Goal: Task Accomplishment & Management: Manage account settings

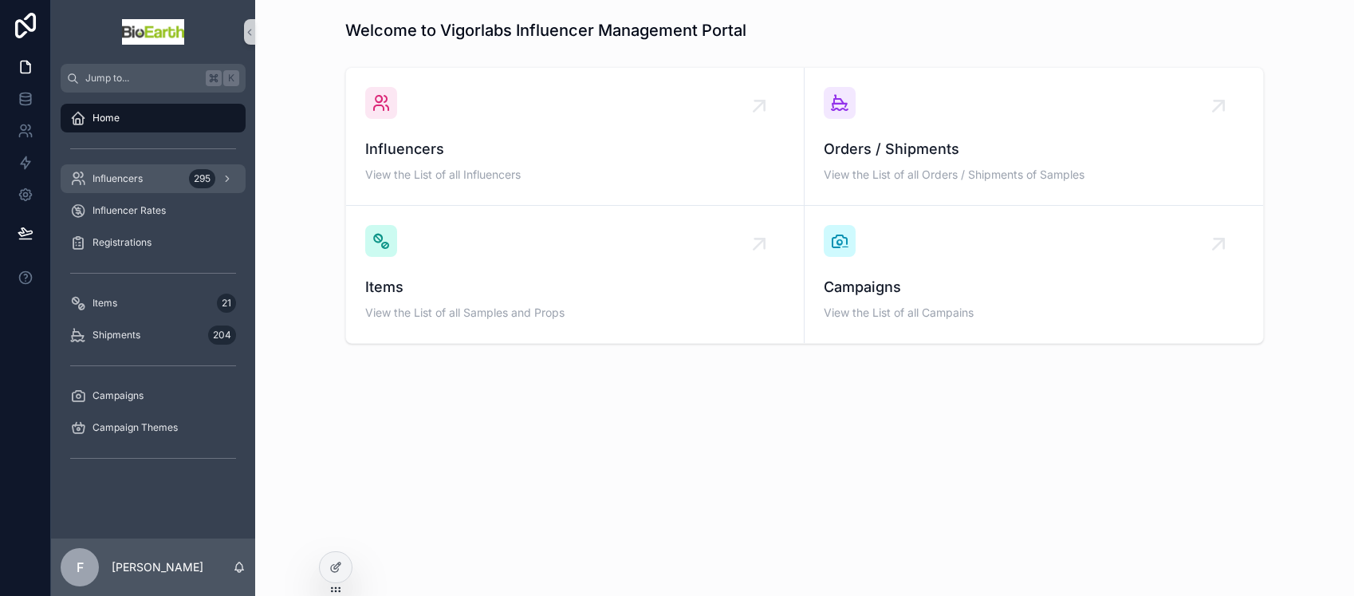
click at [112, 184] on span "Influencers" at bounding box center [118, 178] width 50 height 13
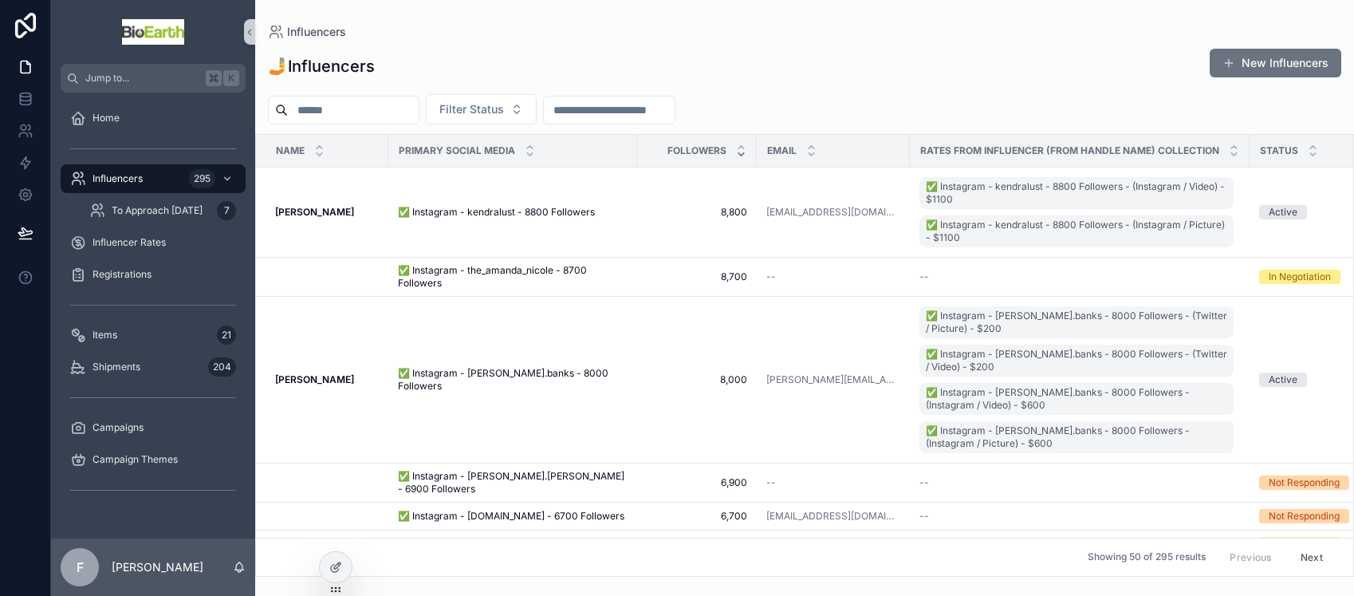
click at [331, 112] on input "scrollable content" at bounding box center [353, 110] width 131 height 22
type input "**********"
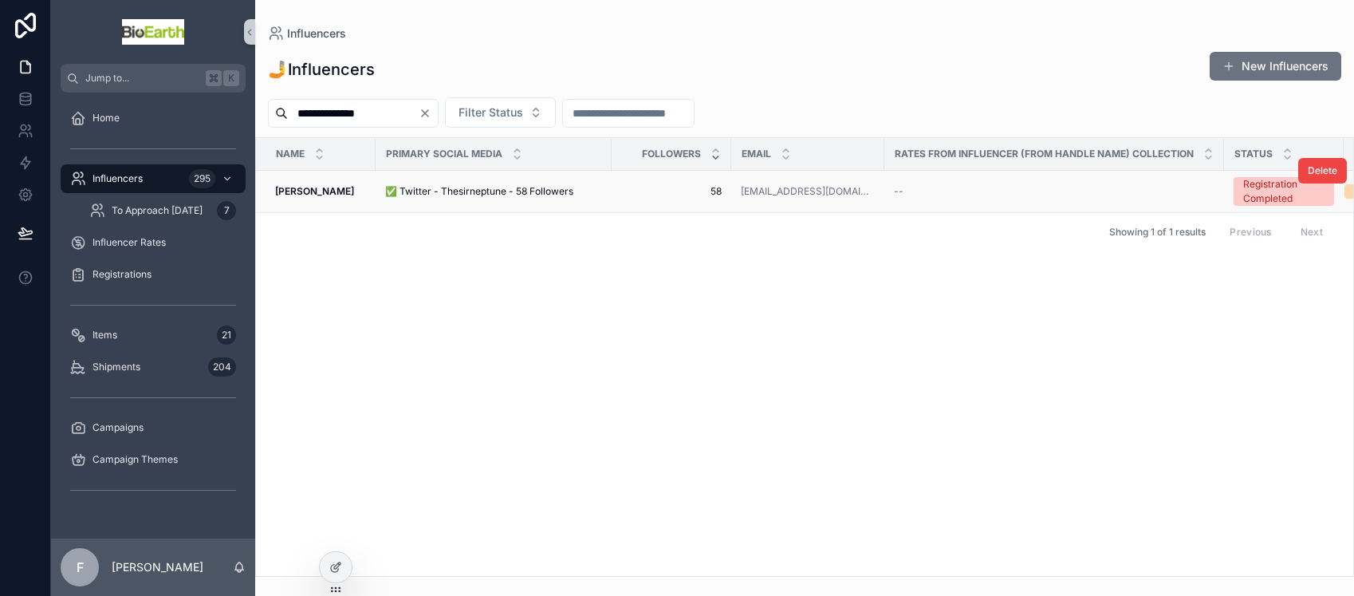
click at [480, 186] on span "✅ Twitter - Thesirneptune - 58 Followers" at bounding box center [479, 191] width 188 height 13
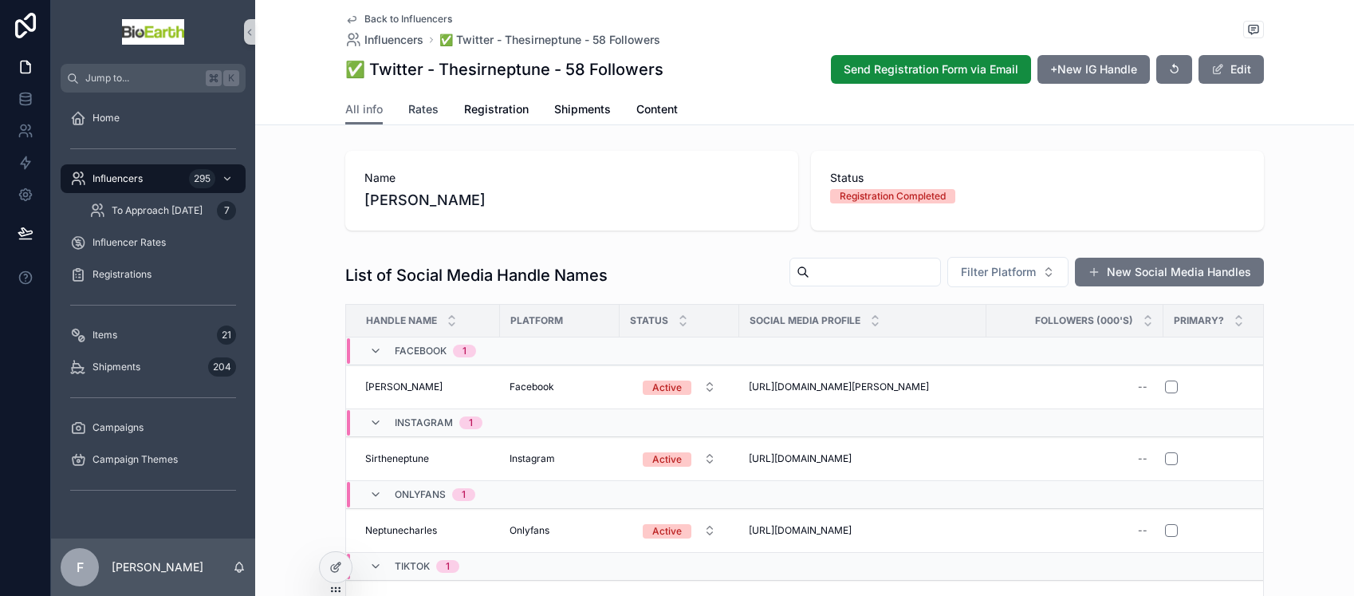
click at [425, 103] on span "Rates" at bounding box center [423, 109] width 30 height 16
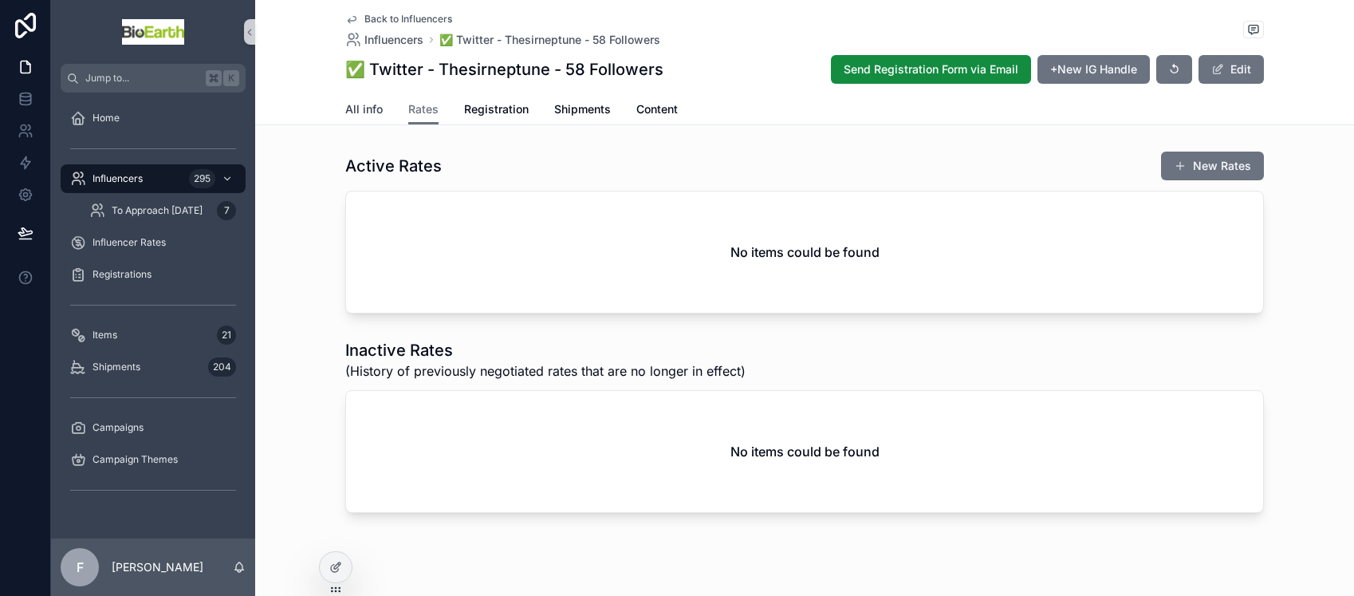
click at [359, 111] on span "All info" at bounding box center [363, 109] width 37 height 16
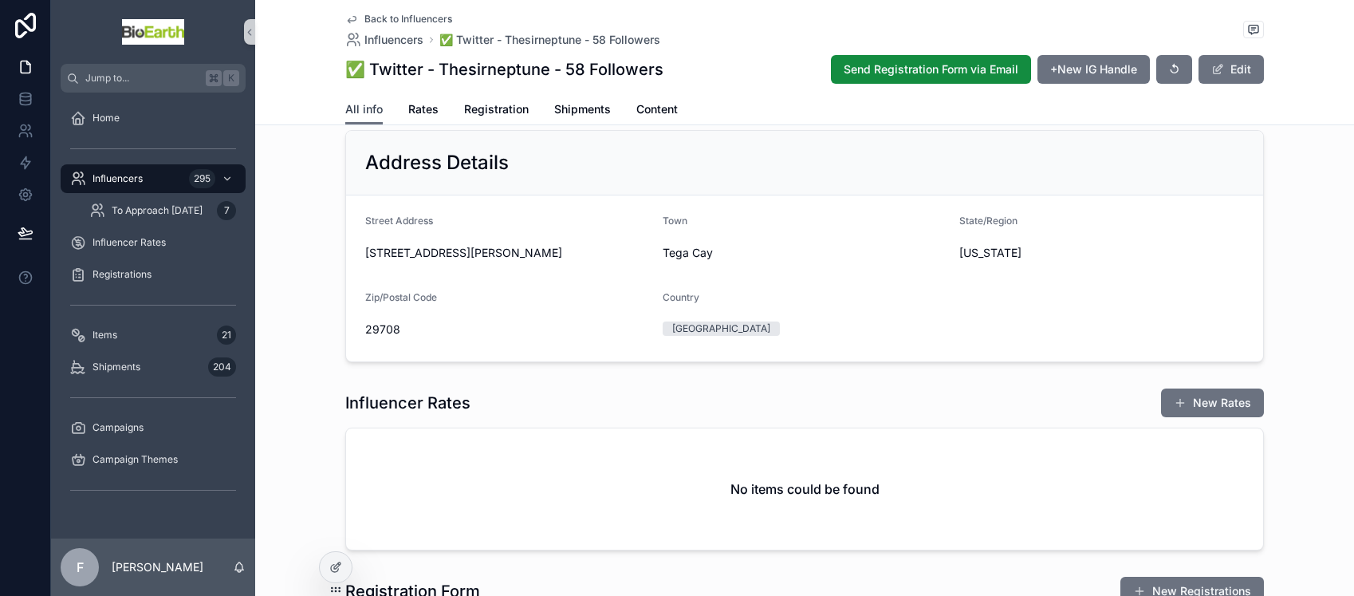
scroll to position [1290, 0]
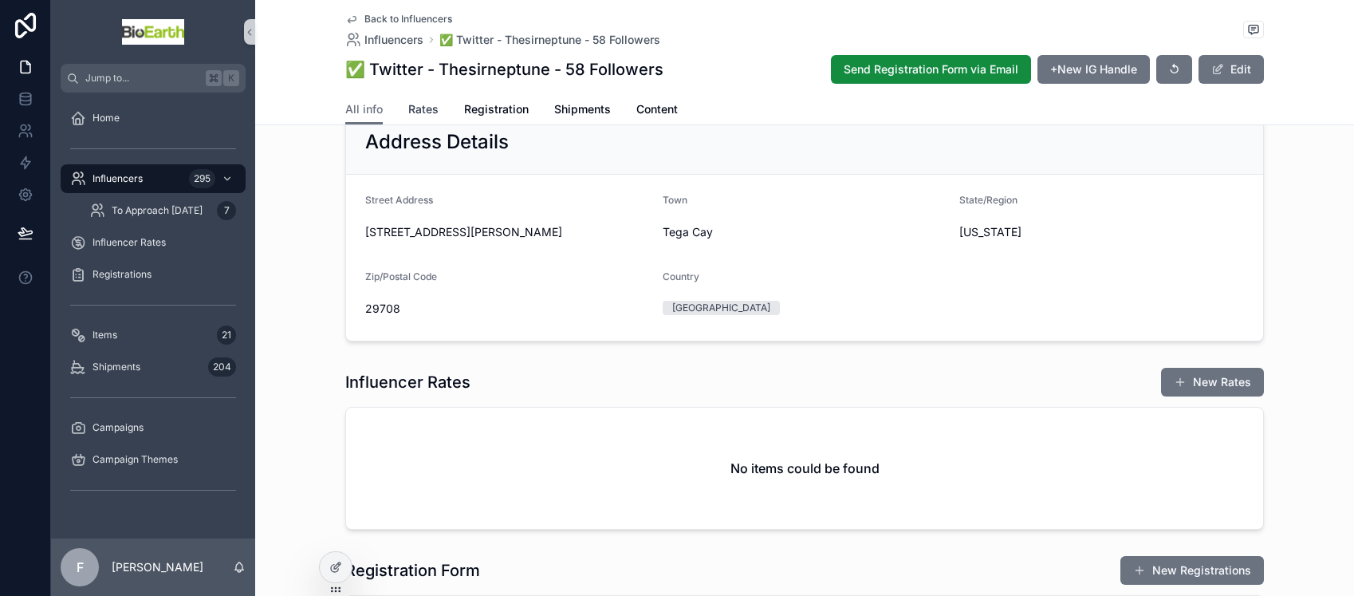
click at [427, 104] on span "Rates" at bounding box center [423, 109] width 30 height 16
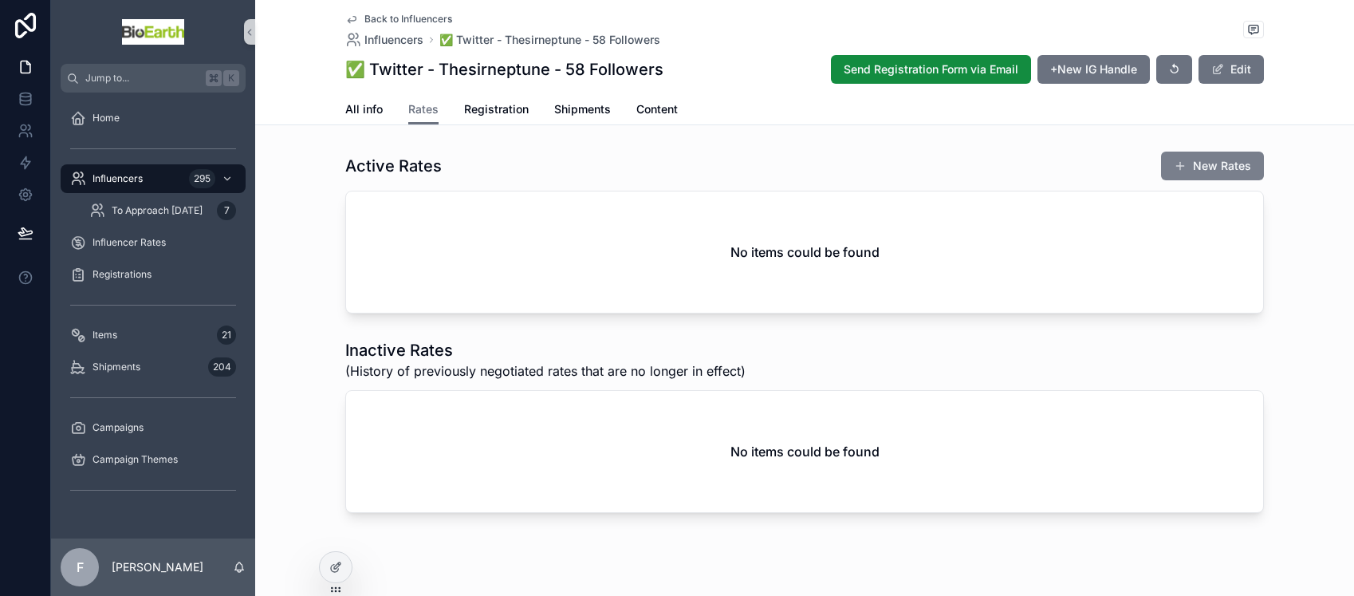
click at [1196, 169] on button "New Rates" at bounding box center [1212, 166] width 103 height 29
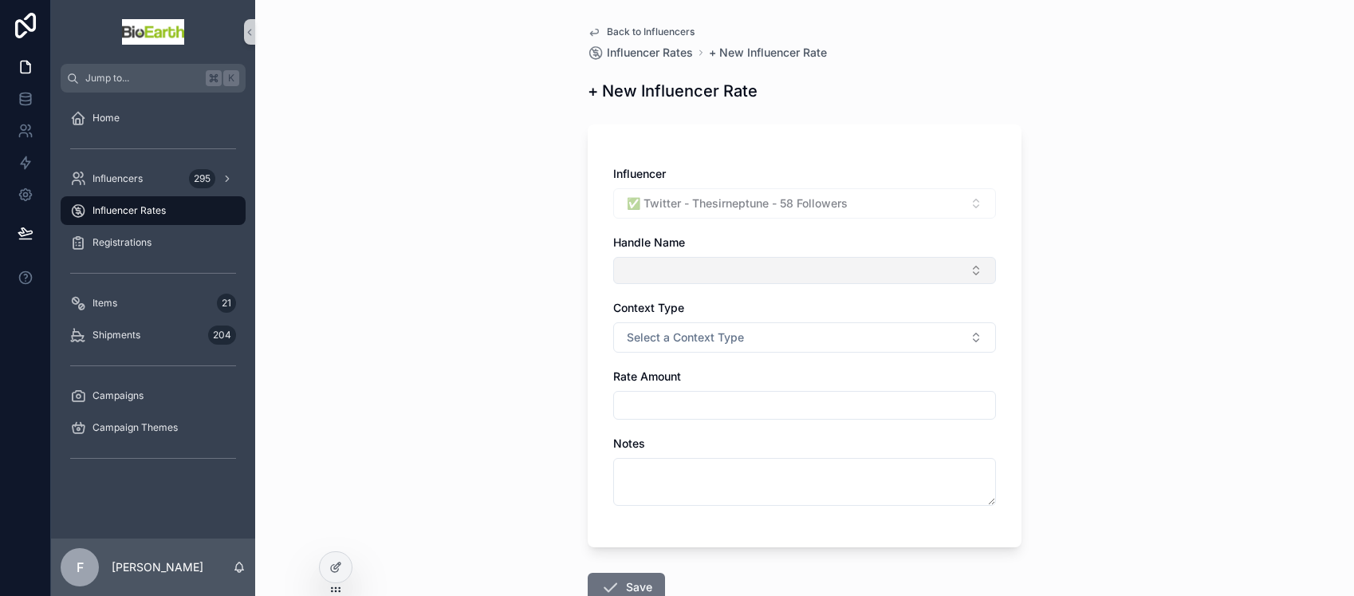
click at [798, 269] on button "Select Button" at bounding box center [804, 270] width 383 height 27
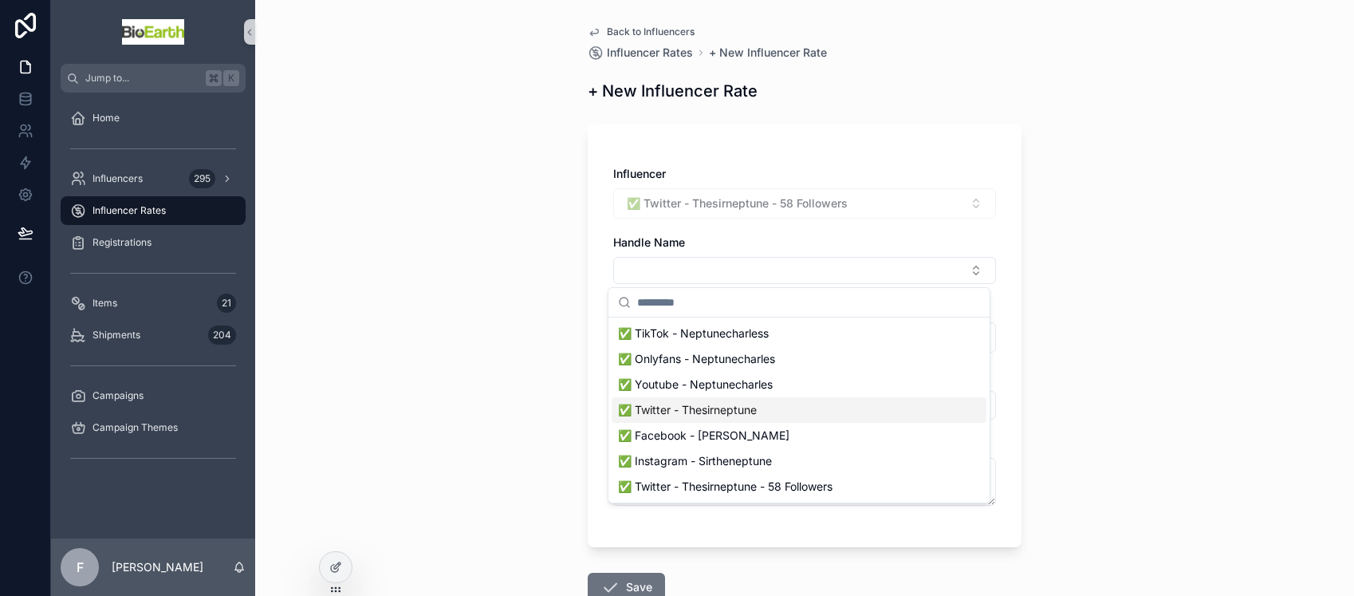
click at [753, 404] on span "✅ Twitter - Thesirneptune" at bounding box center [687, 410] width 139 height 16
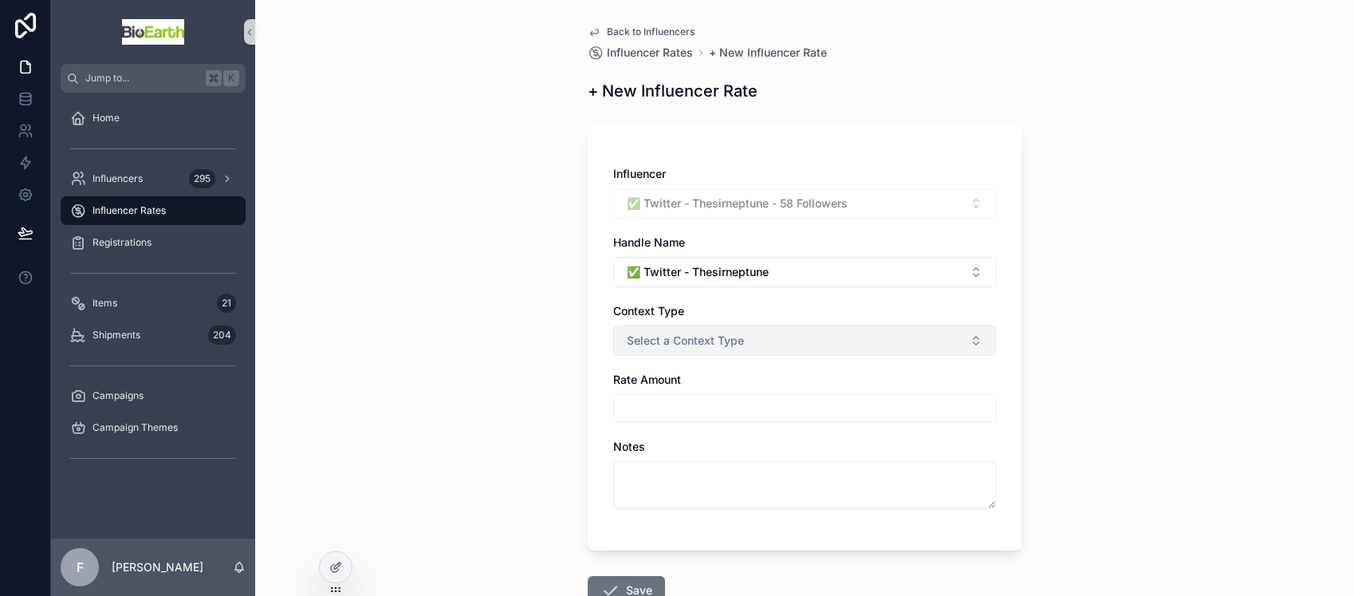
click at [742, 336] on button "Select a Context Type" at bounding box center [804, 340] width 383 height 30
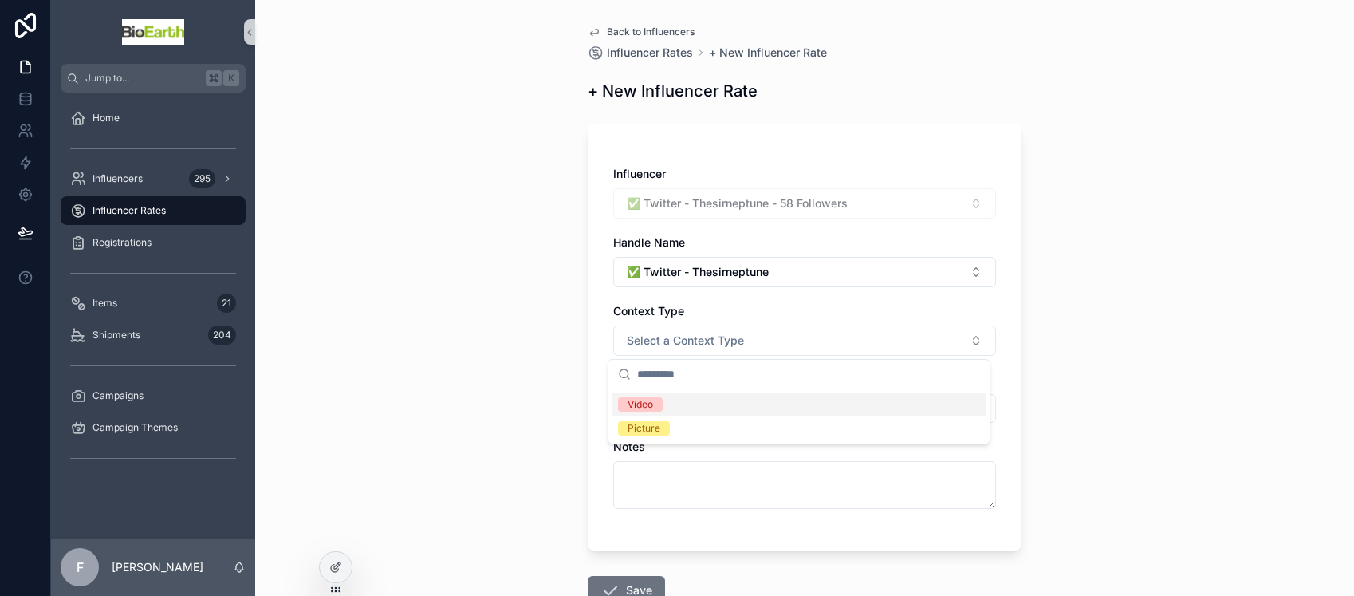
click at [667, 410] on div "Video" at bounding box center [799, 404] width 375 height 24
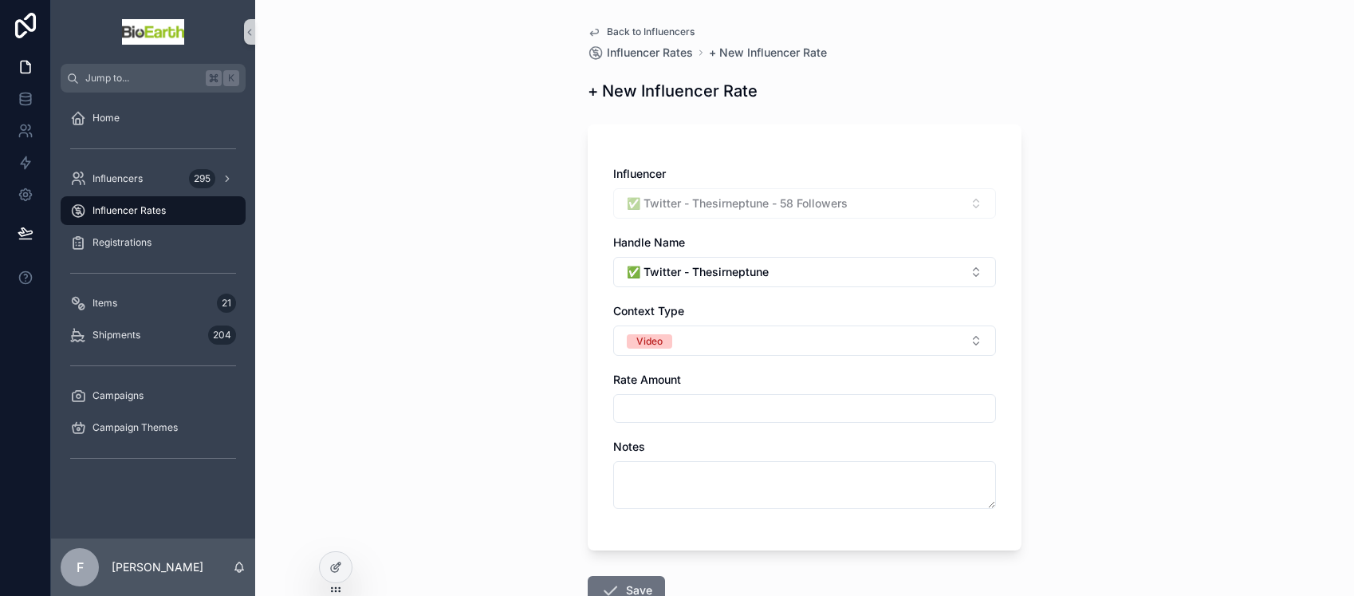
click at [666, 410] on input "scrollable content" at bounding box center [804, 408] width 381 height 22
type input "*****"
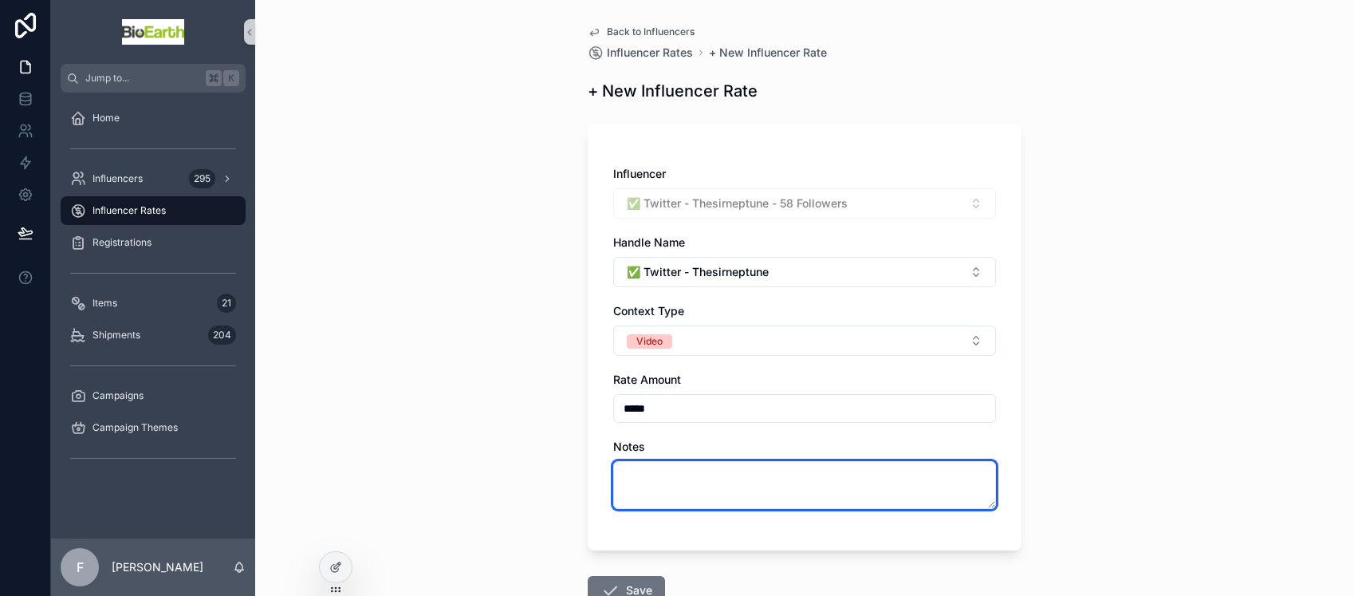
click at [640, 485] on textarea "scrollable content" at bounding box center [804, 485] width 383 height 48
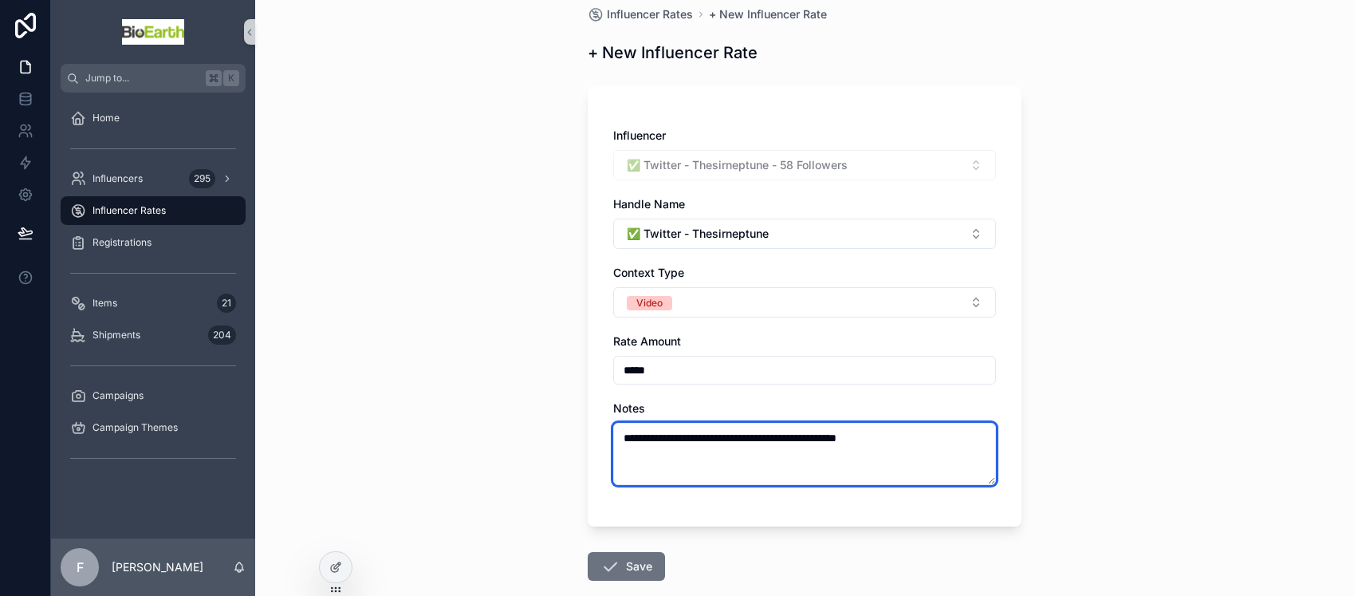
scroll to position [125, 0]
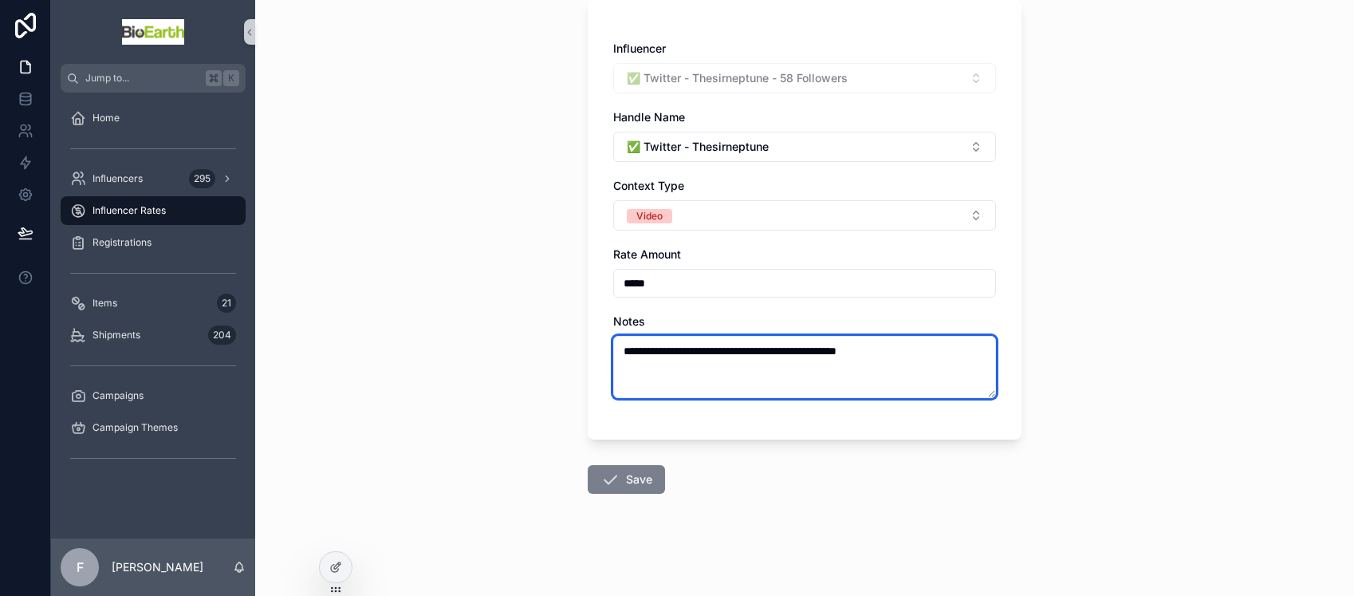
type textarea "**********"
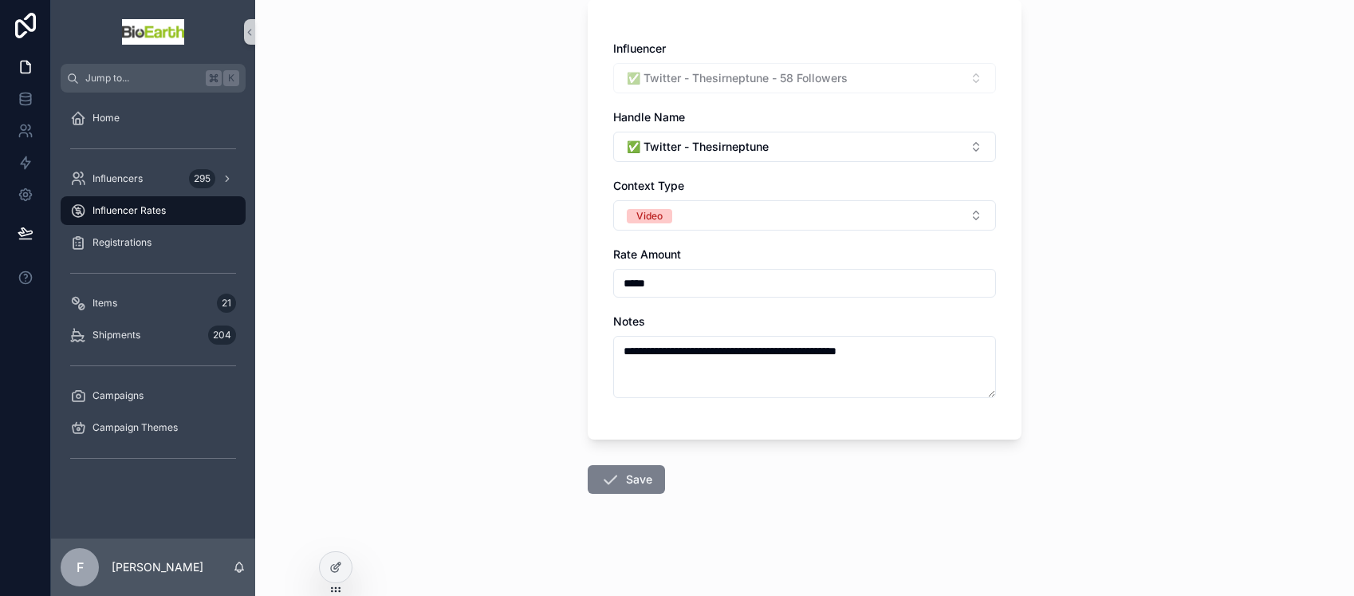
click at [638, 481] on button "Save" at bounding box center [626, 479] width 77 height 29
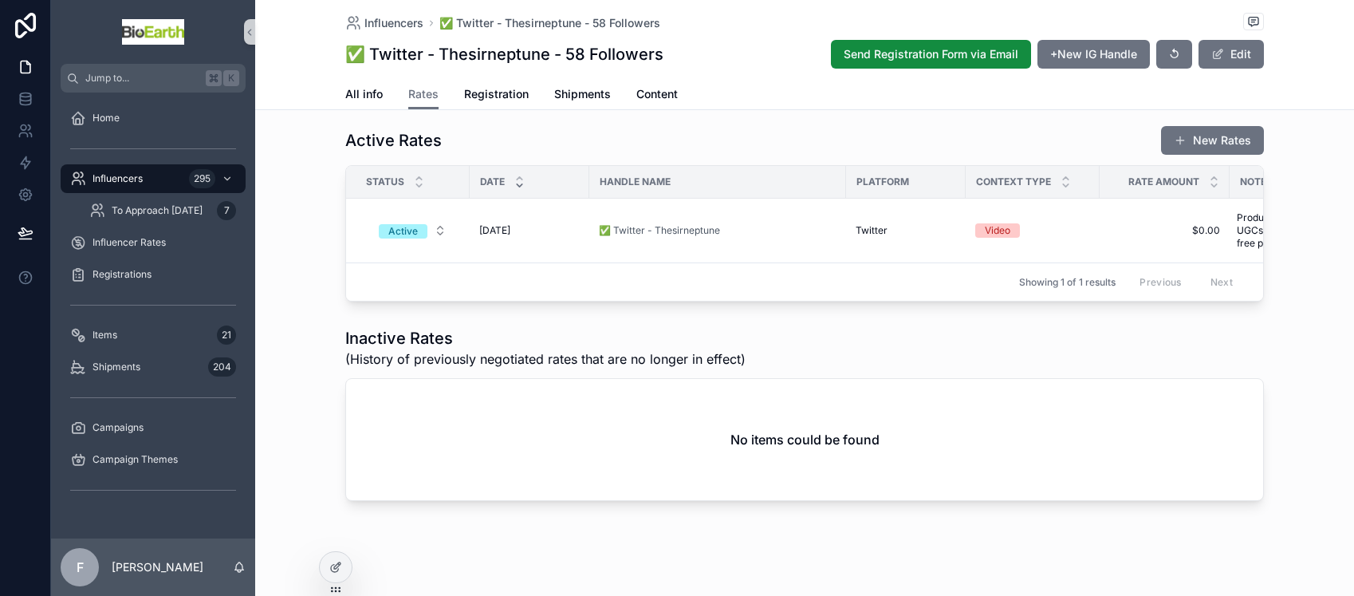
scroll to position [36, 0]
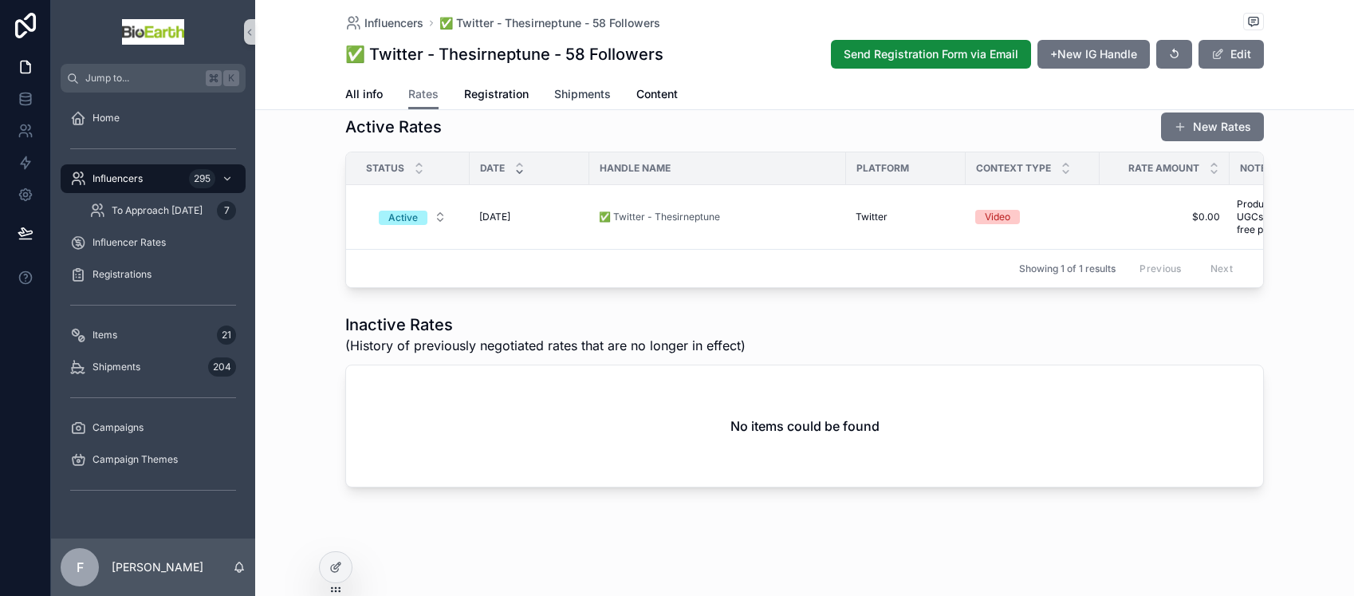
click at [557, 96] on span "Shipments" at bounding box center [582, 94] width 57 height 16
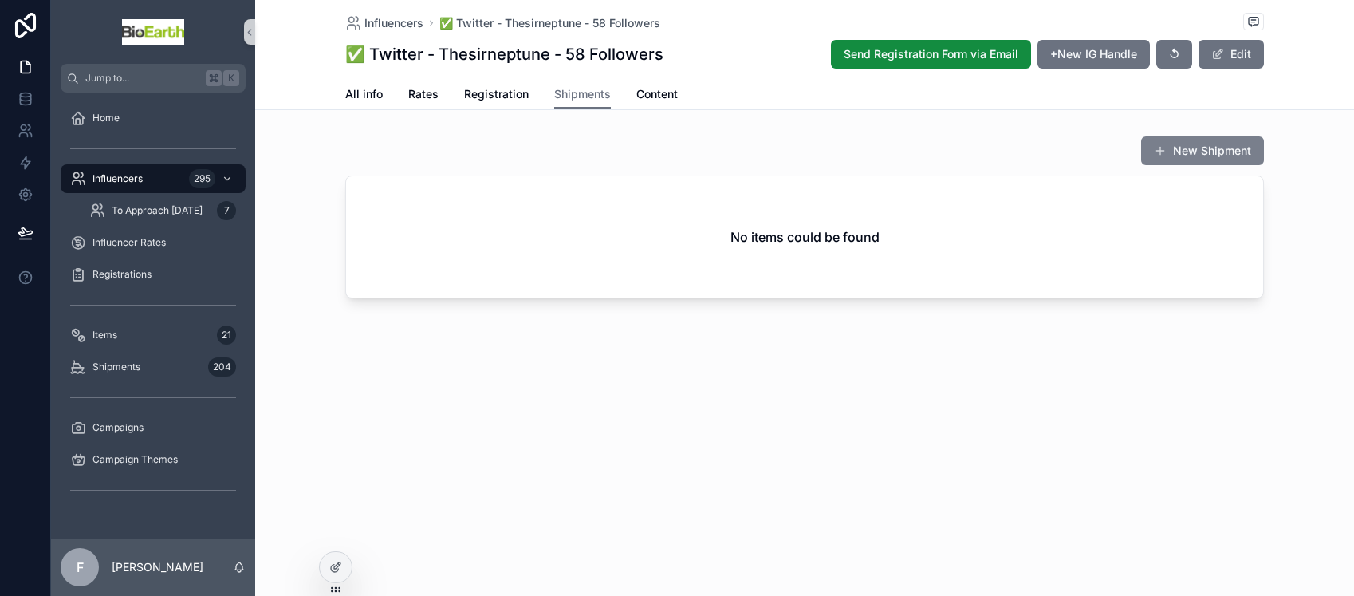
click at [1195, 149] on button "New Shipment" at bounding box center [1202, 150] width 123 height 29
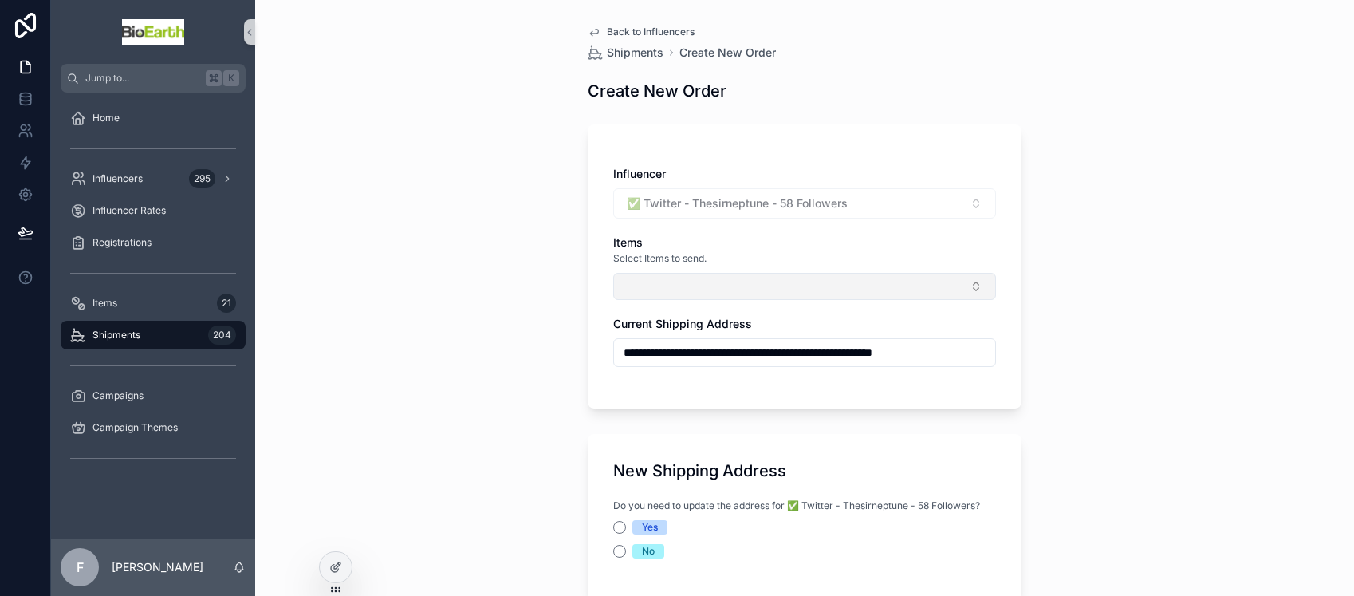
click at [745, 282] on button "Select Button" at bounding box center [804, 286] width 383 height 27
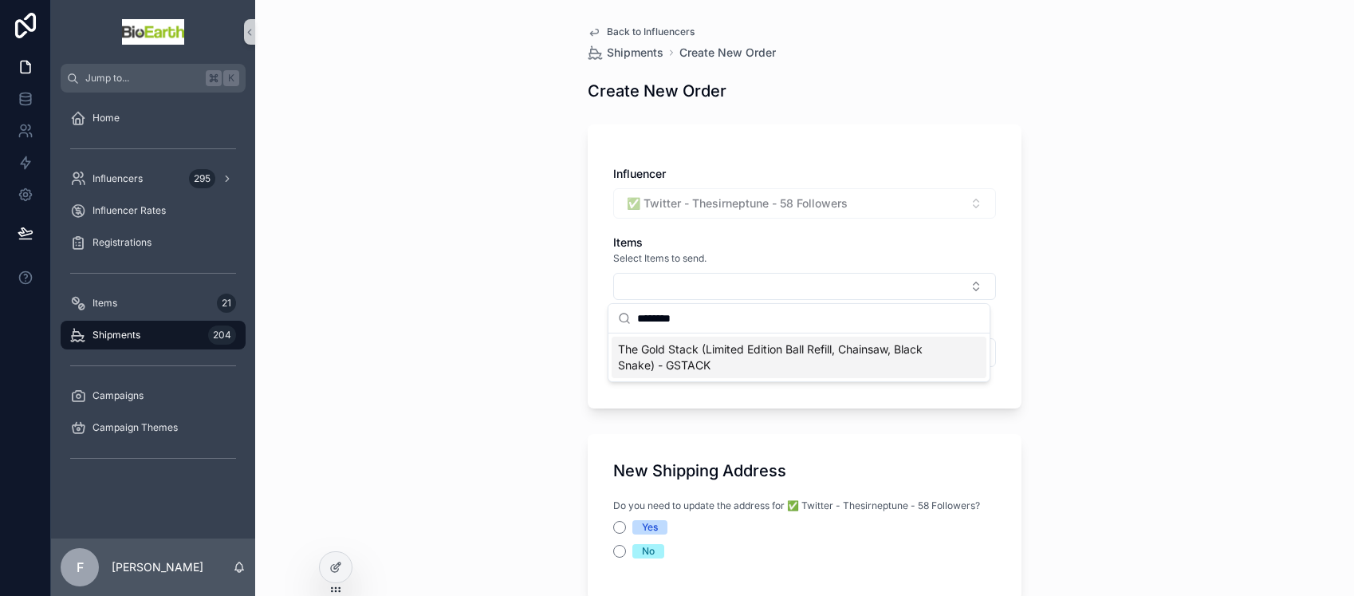
type input "********"
click at [748, 359] on span "The Gold Stack (Limited Edition Ball Refill, Chainsaw, Black Snake) - GSTACK" at bounding box center [789, 357] width 343 height 32
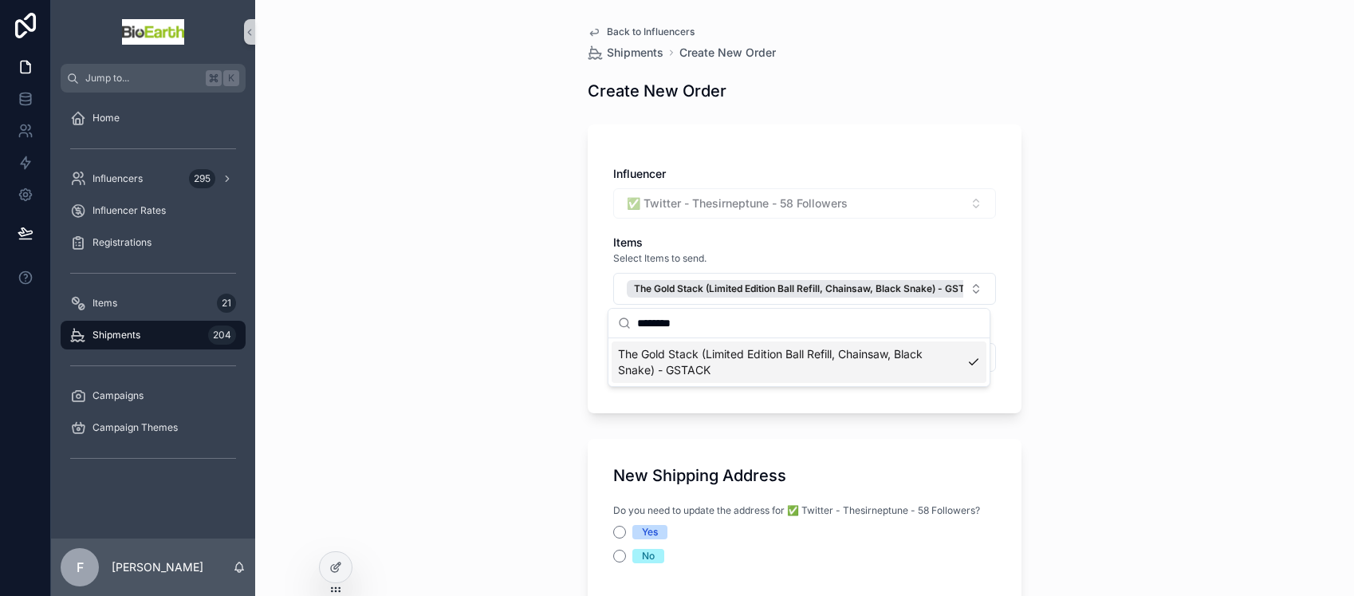
click at [486, 355] on div "**********" at bounding box center [804, 298] width 1099 height 596
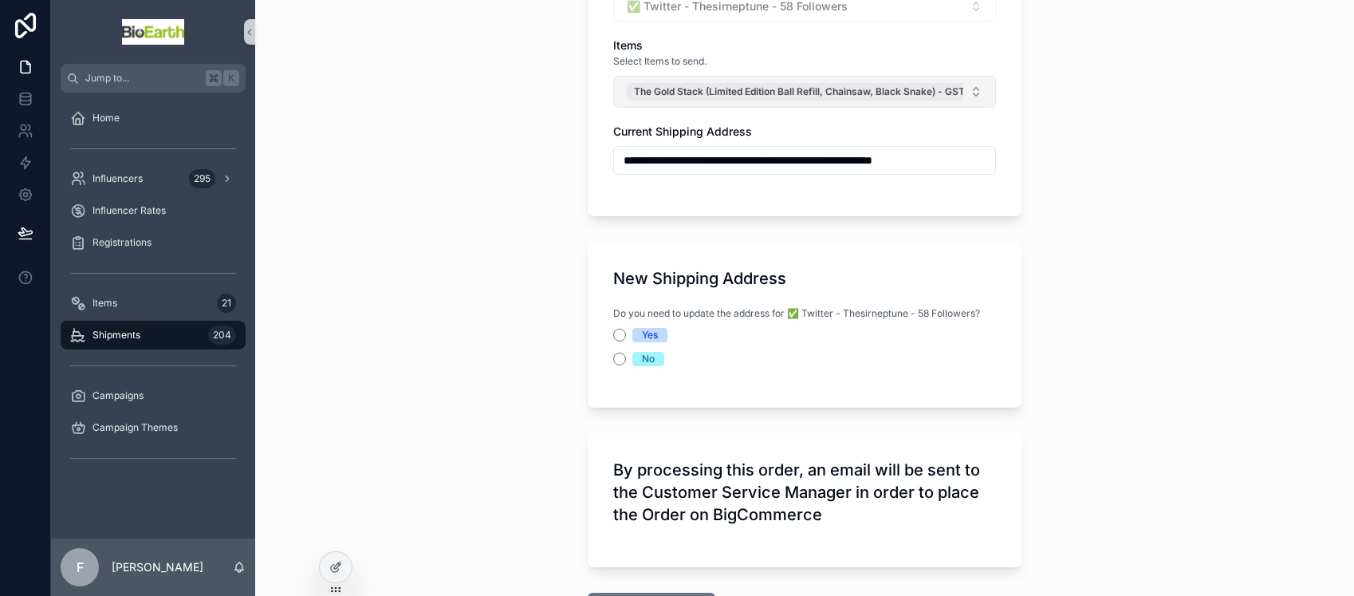
scroll to position [226, 0]
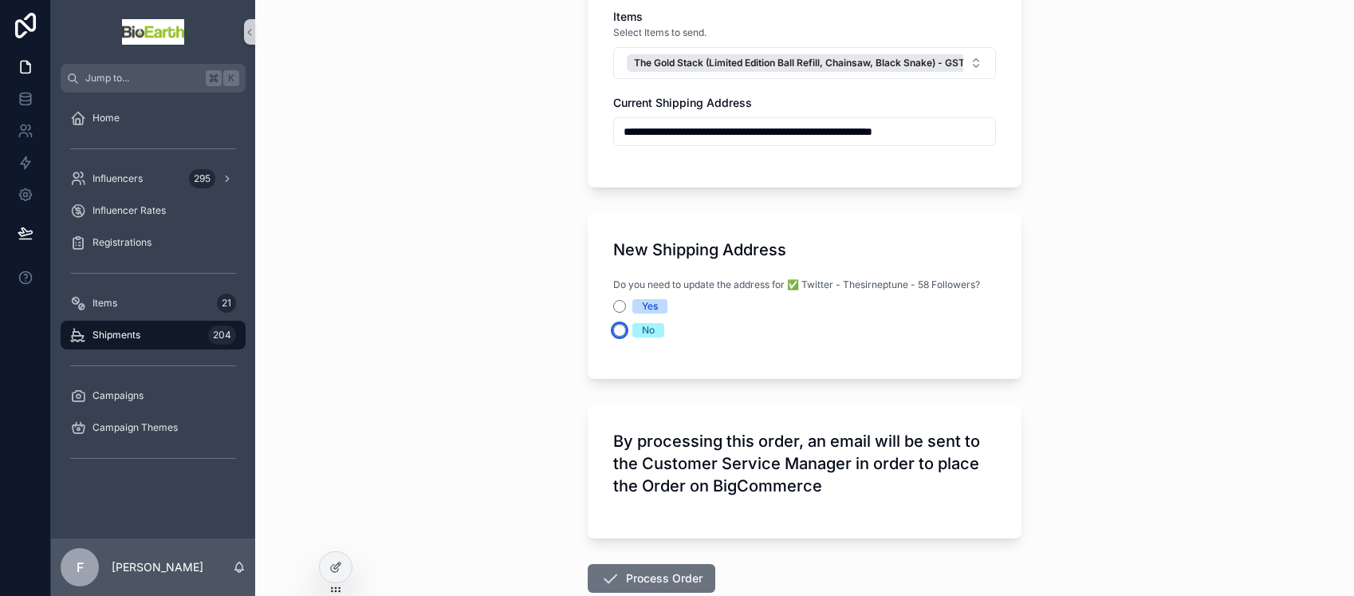
click at [618, 330] on button "No" at bounding box center [619, 330] width 13 height 13
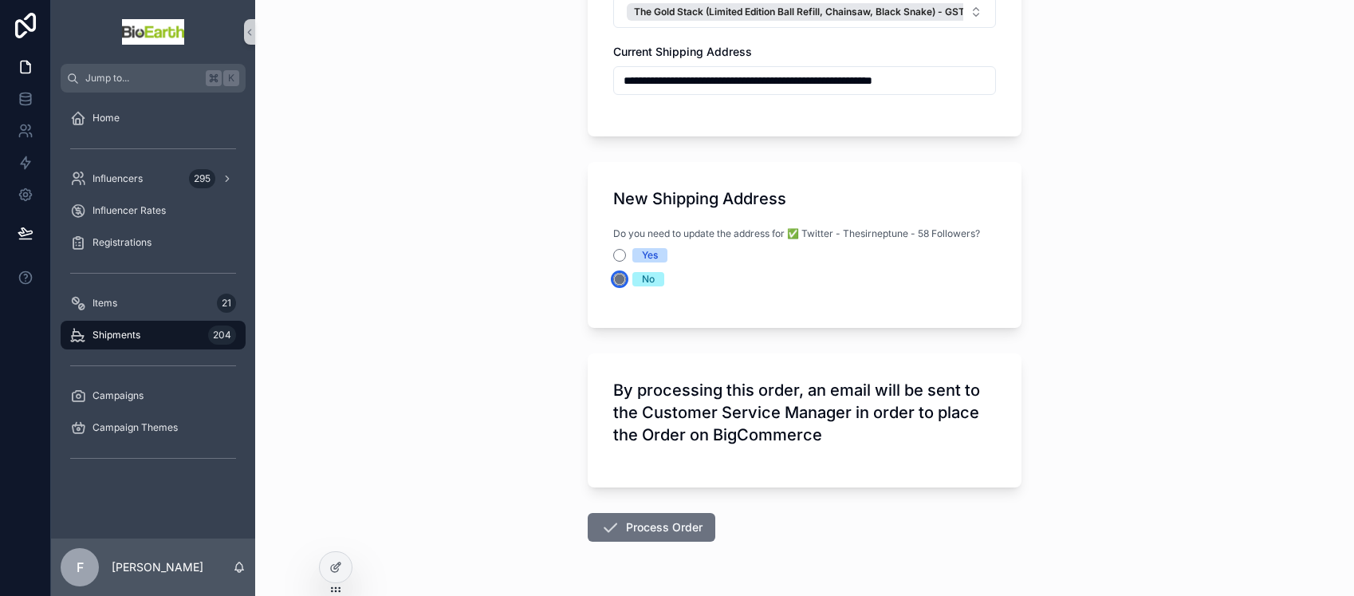
scroll to position [325, 0]
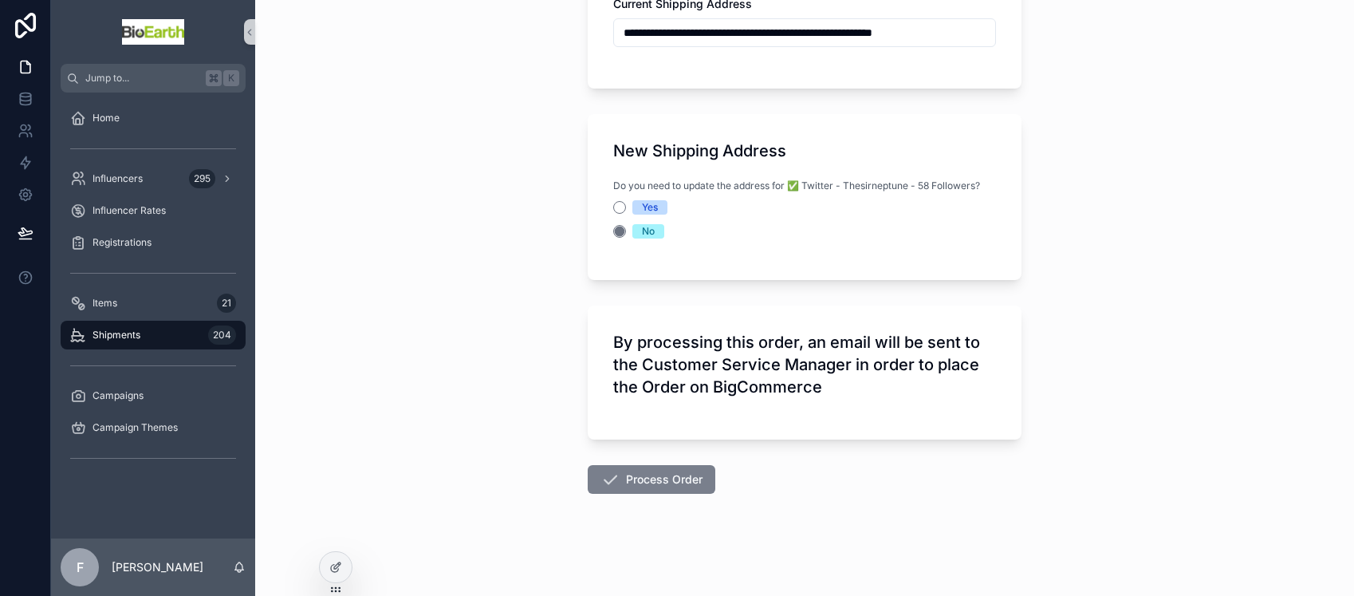
click at [628, 476] on button "Process Order" at bounding box center [652, 479] width 128 height 29
